Goal: Task Accomplishment & Management: Manage account settings

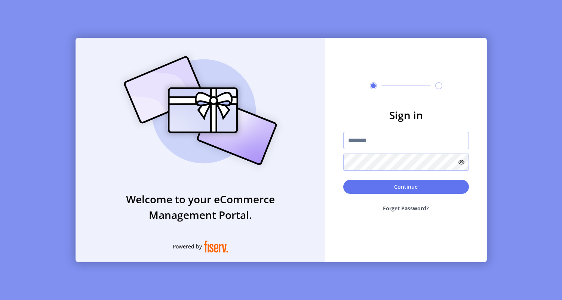
click at [356, 138] on input "text" at bounding box center [406, 140] width 126 height 17
type input "**********"
click at [371, 188] on button "Continue" at bounding box center [406, 187] width 126 height 14
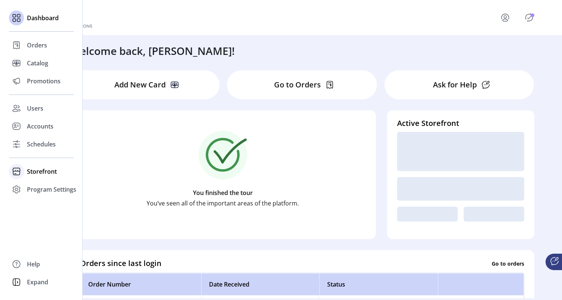
click at [37, 166] on div "Storefront" at bounding box center [41, 172] width 65 height 18
click at [45, 191] on span "Configuration" at bounding box center [46, 186] width 39 height 9
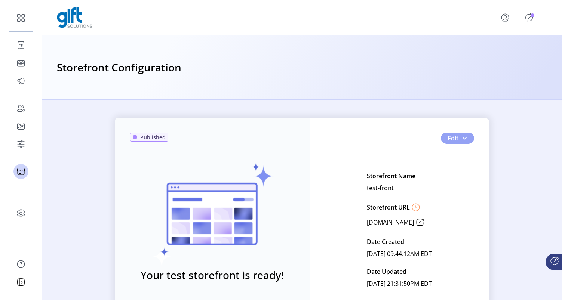
click at [461, 138] on span "button" at bounding box center [464, 138] width 6 height 6
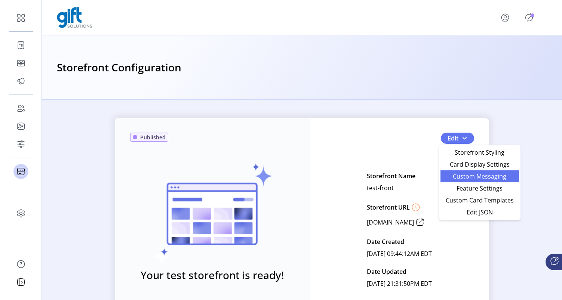
click at [469, 172] on link "Custom Messaging" at bounding box center [479, 177] width 79 height 12
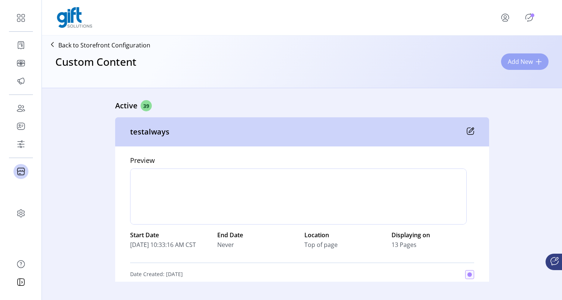
click at [526, 70] on button "Add New" at bounding box center [524, 61] width 47 height 16
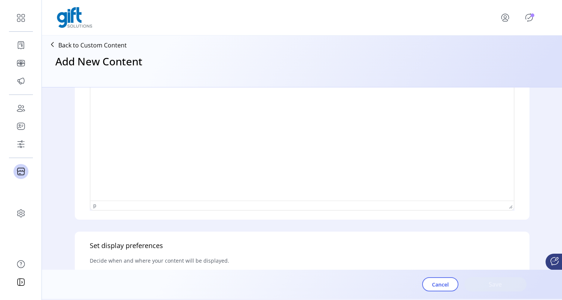
scroll to position [402, 0]
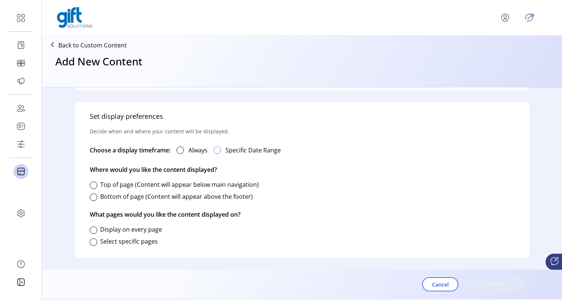
click at [217, 151] on div at bounding box center [217, 150] width 7 height 7
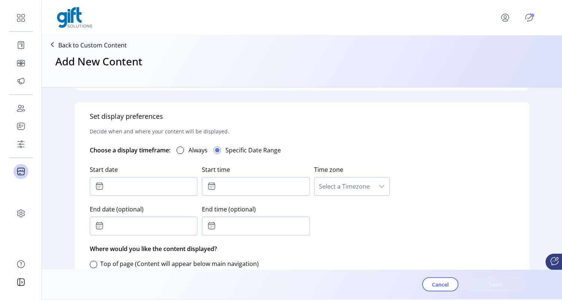
click at [307, 144] on div "Choose a display timeframe: Always Specific Date Range" at bounding box center [302, 150] width 425 height 18
